Goal: Communication & Community: Answer question/provide support

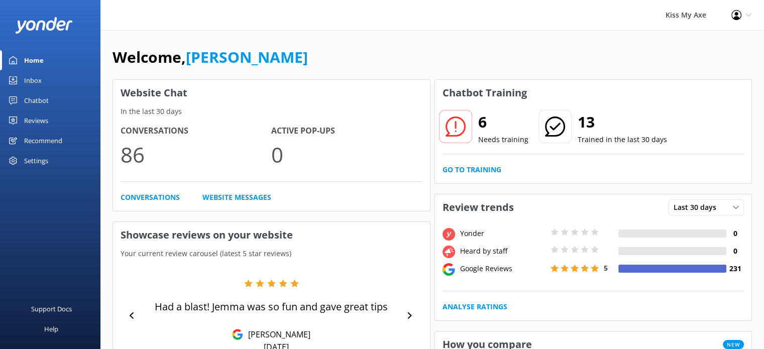
click at [29, 75] on div "Inbox" at bounding box center [33, 80] width 18 height 20
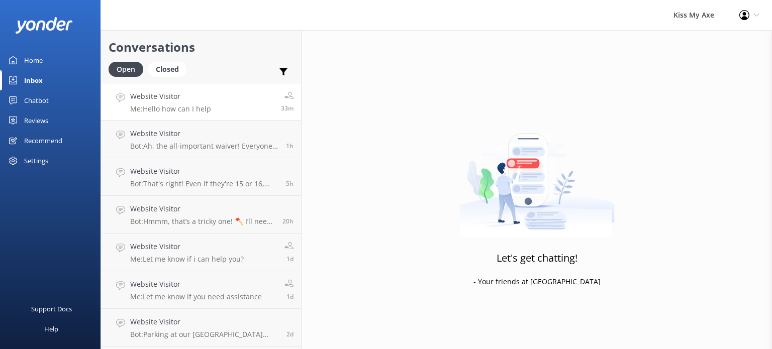
click at [199, 104] on div "Website Visitor Me: Hello how can I help" at bounding box center [170, 102] width 81 height 22
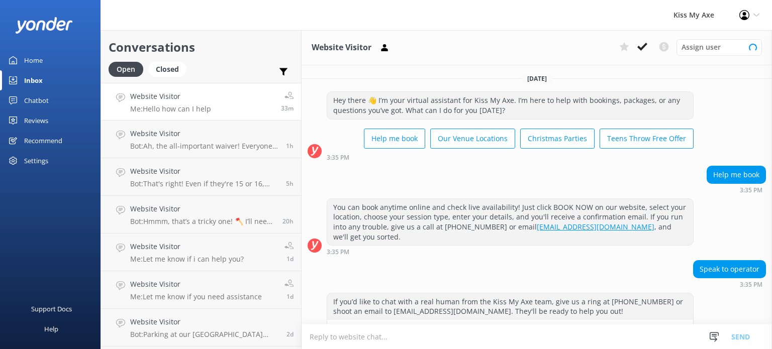
scroll to position [94, 0]
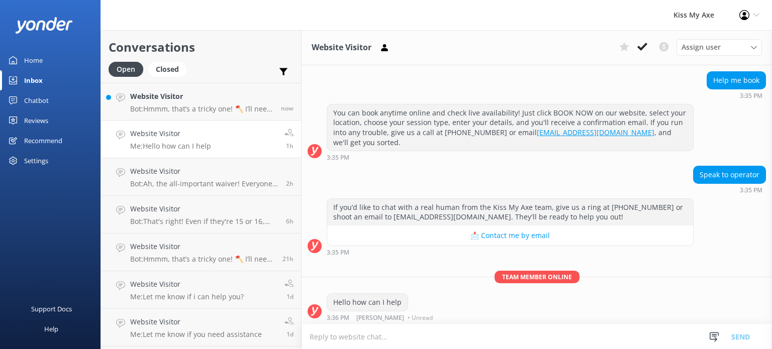
click at [42, 86] on div "Inbox" at bounding box center [33, 80] width 19 height 20
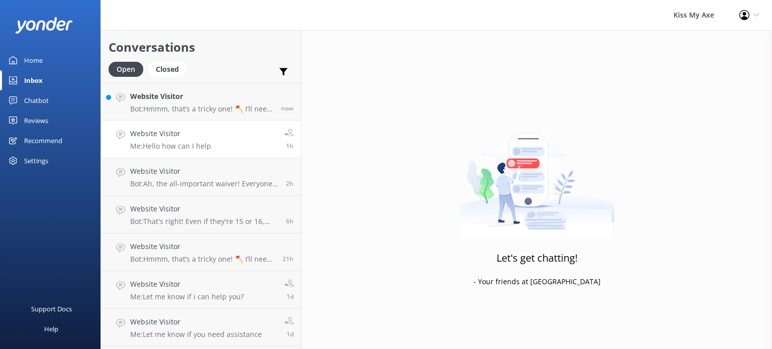
click at [211, 137] on link "Website Visitor Me: Hello how can I help 1h" at bounding box center [201, 140] width 200 height 38
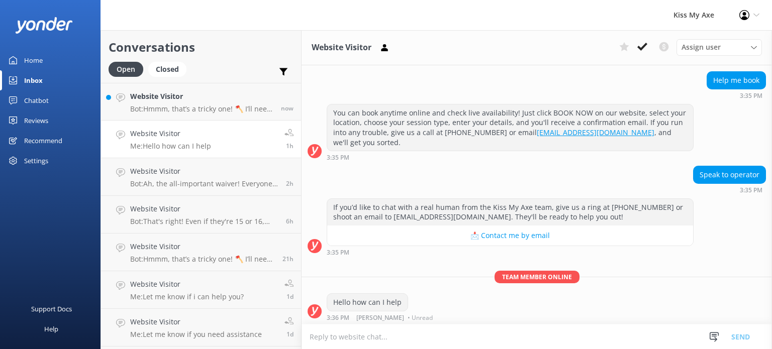
scroll to position [94, 0]
click at [208, 107] on p "Bot: Hmmm, that’s a tricky one! 🪓 I’ll need to pass this on to the Customer Ser…" at bounding box center [201, 109] width 143 height 9
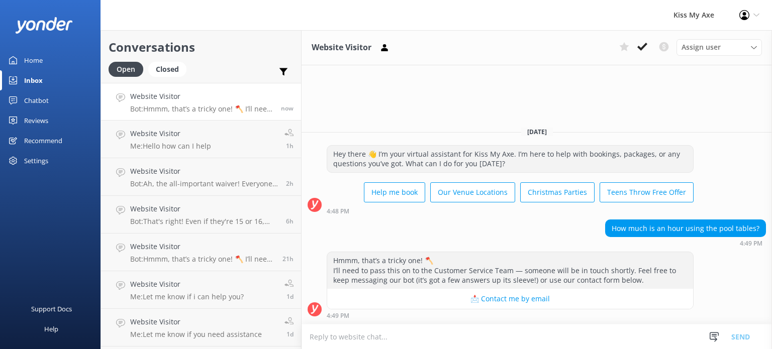
click at [423, 335] on textarea at bounding box center [537, 337] width 470 height 25
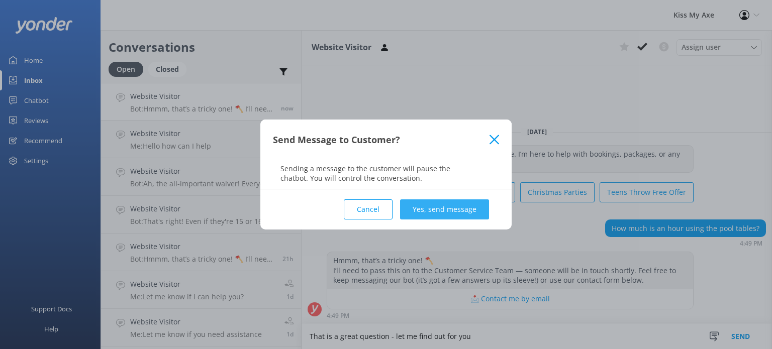
type textarea "That is a great question - let me find out for you"
click at [434, 219] on button "Yes, send message" at bounding box center [444, 209] width 89 height 20
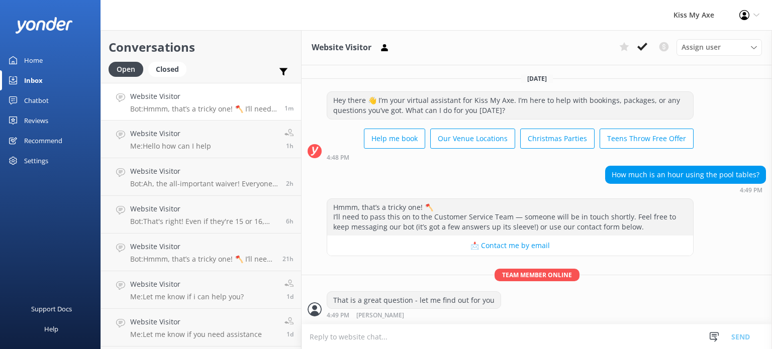
click at [424, 331] on textarea at bounding box center [537, 337] width 470 height 25
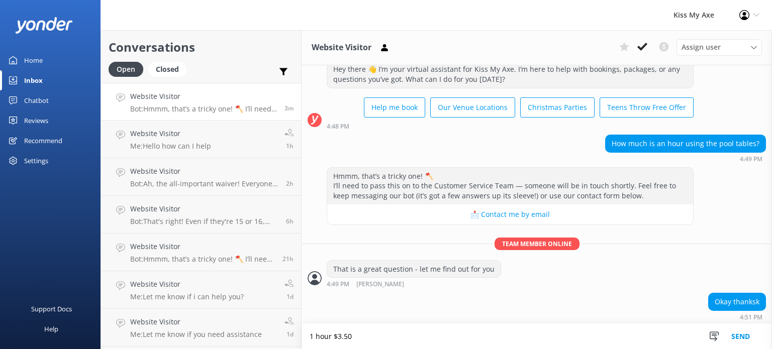
type textarea "1 hour $3.50"
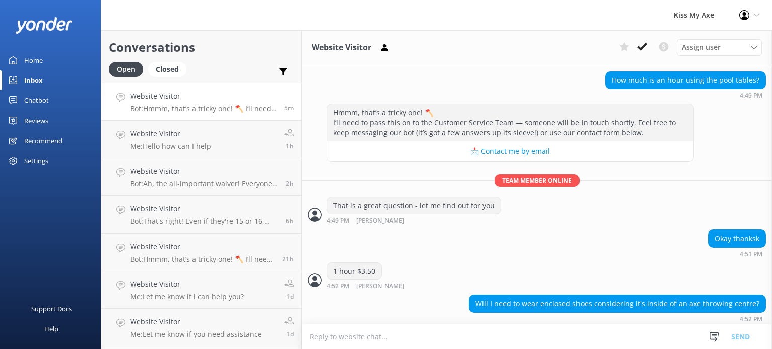
scroll to position [96, 0]
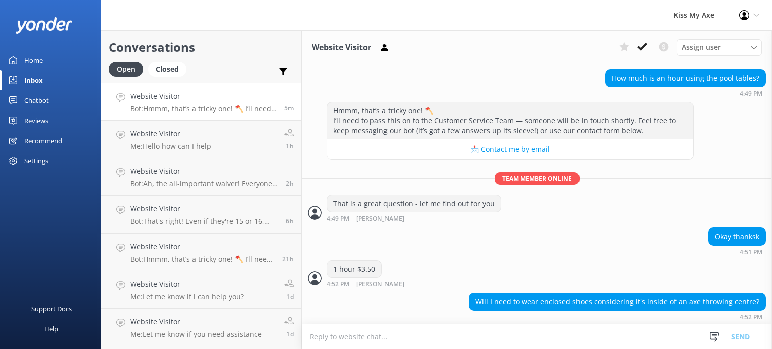
click at [459, 336] on textarea at bounding box center [537, 337] width 470 height 25
type textarea "No, not if you are not throwing axes"
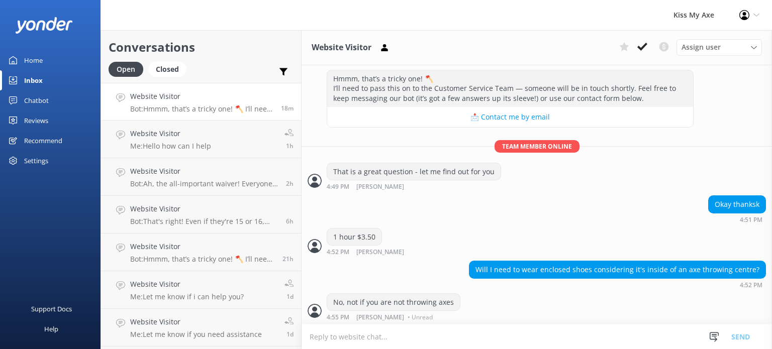
scroll to position [128, 0]
